Goal: Check status: Check status

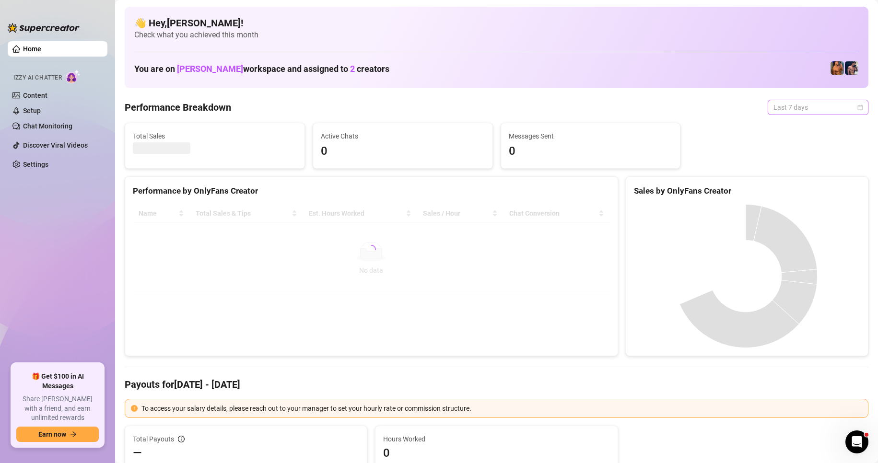
click at [820, 107] on span "Last 7 days" at bounding box center [817, 107] width 89 height 14
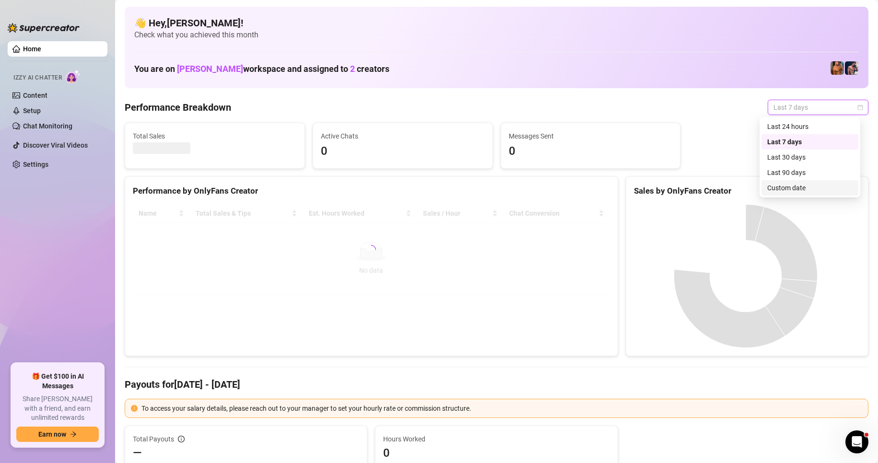
click at [783, 191] on div "Custom date" at bounding box center [809, 188] width 85 height 11
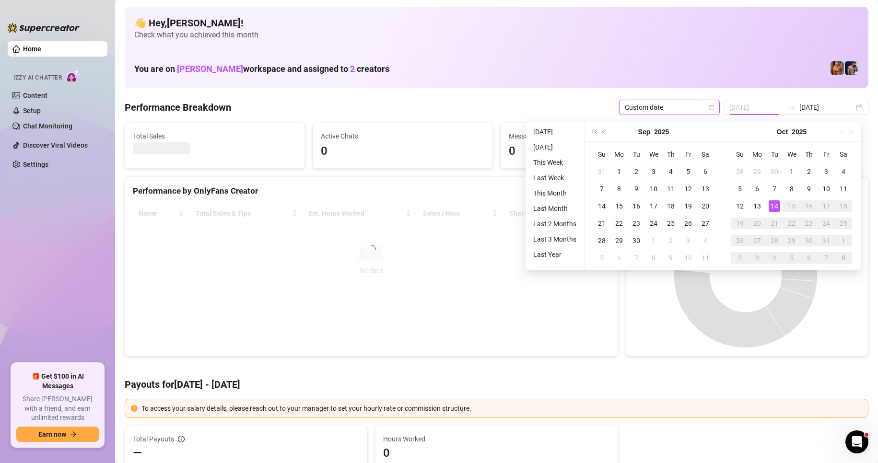
click at [776, 203] on div "14" at bounding box center [775, 206] width 12 height 12
click at [772, 207] on div "14" at bounding box center [775, 206] width 12 height 12
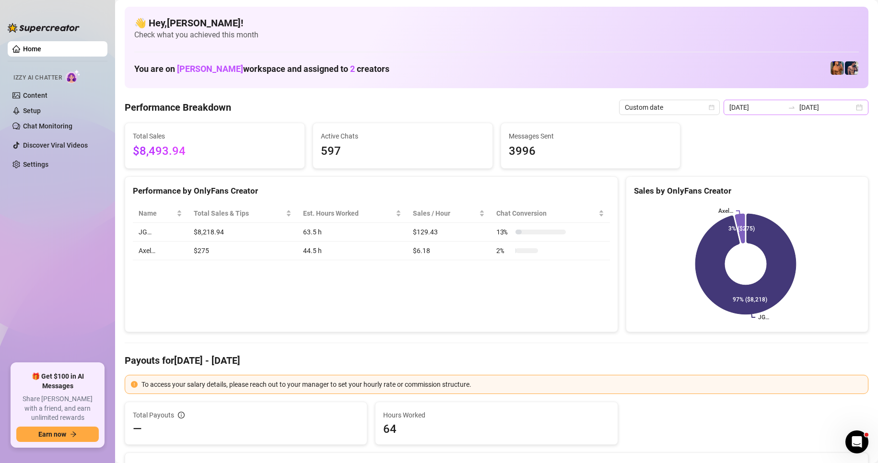
click at [850, 109] on div "[DATE] [DATE]" at bounding box center [796, 107] width 145 height 15
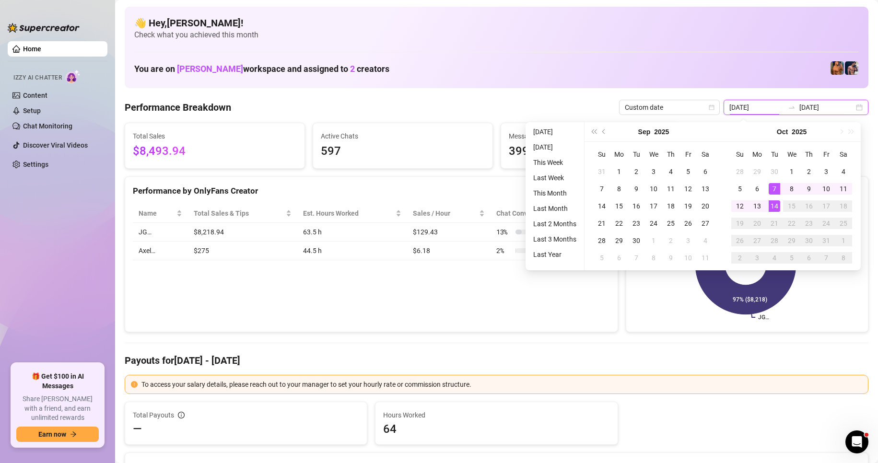
type input "[DATE]"
click at [776, 207] on div "14" at bounding box center [775, 206] width 12 height 12
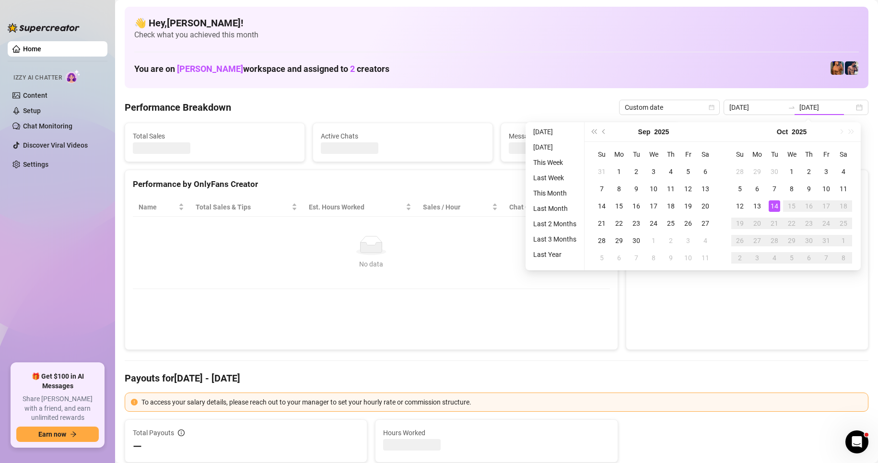
type input "[DATE]"
